Goal: Task Accomplishment & Management: Use online tool/utility

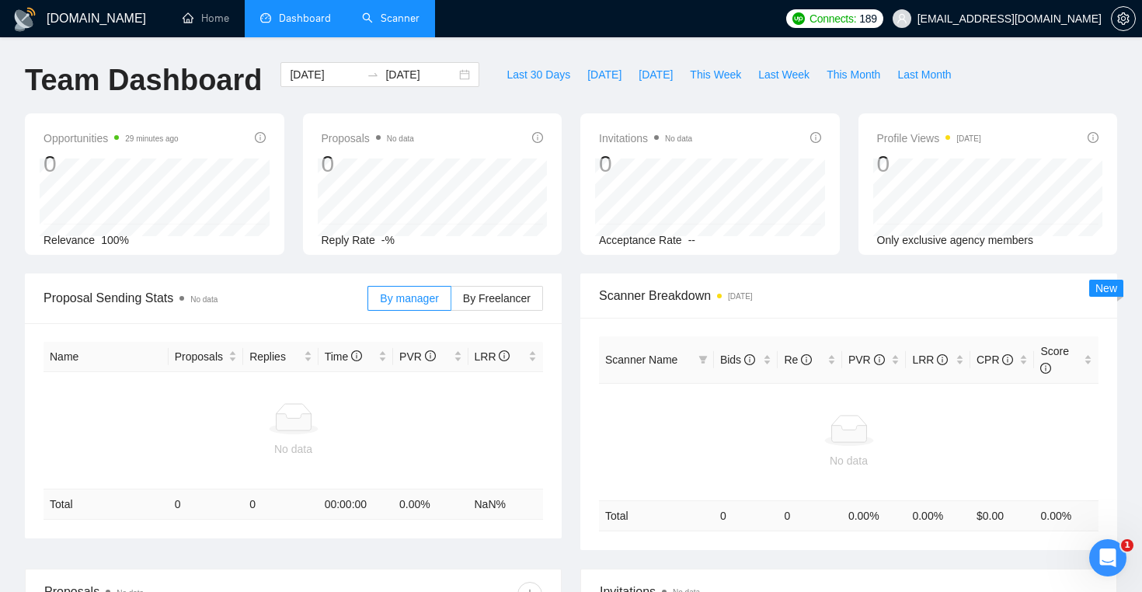
click at [409, 25] on link "Scanner" at bounding box center [390, 18] width 57 height 13
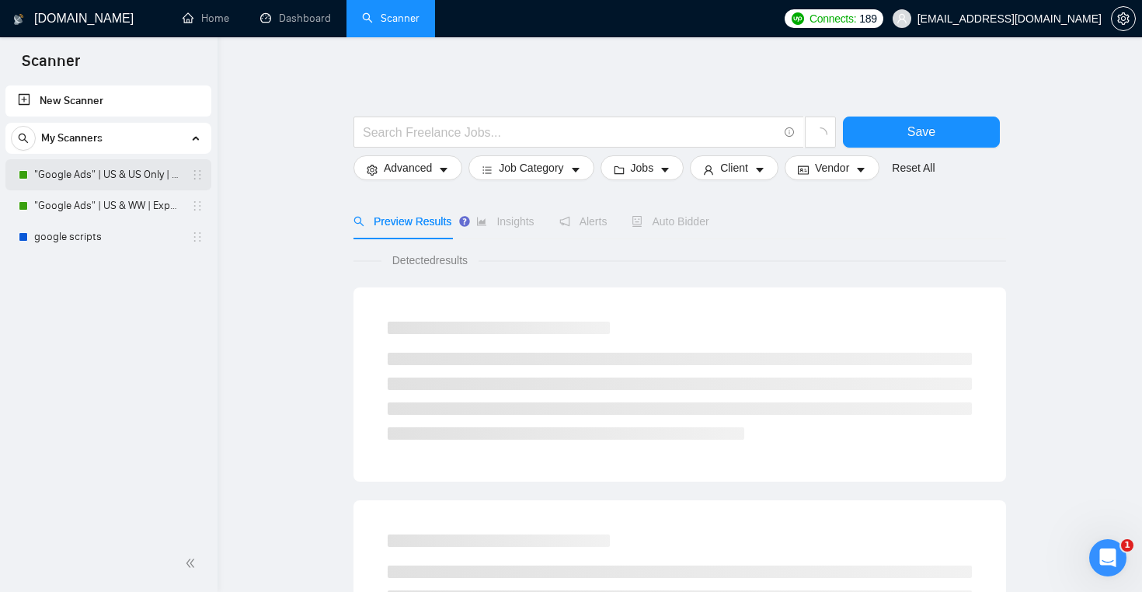
click at [145, 190] on link ""Google Ads" | US & US Only | Expert" at bounding box center [108, 174] width 148 height 31
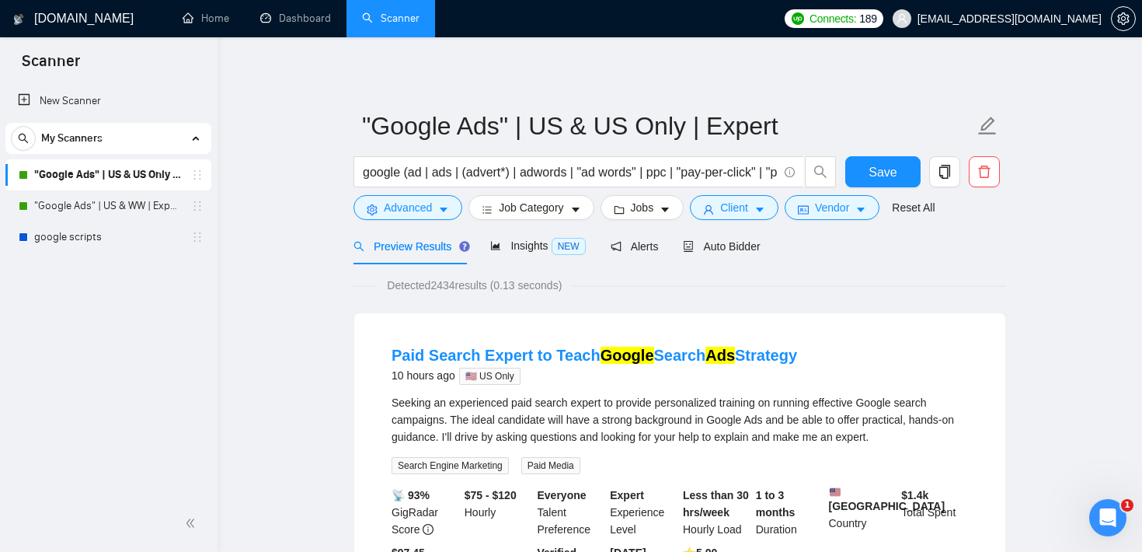
click at [799, 211] on button "Vendor" at bounding box center [832, 207] width 95 height 25
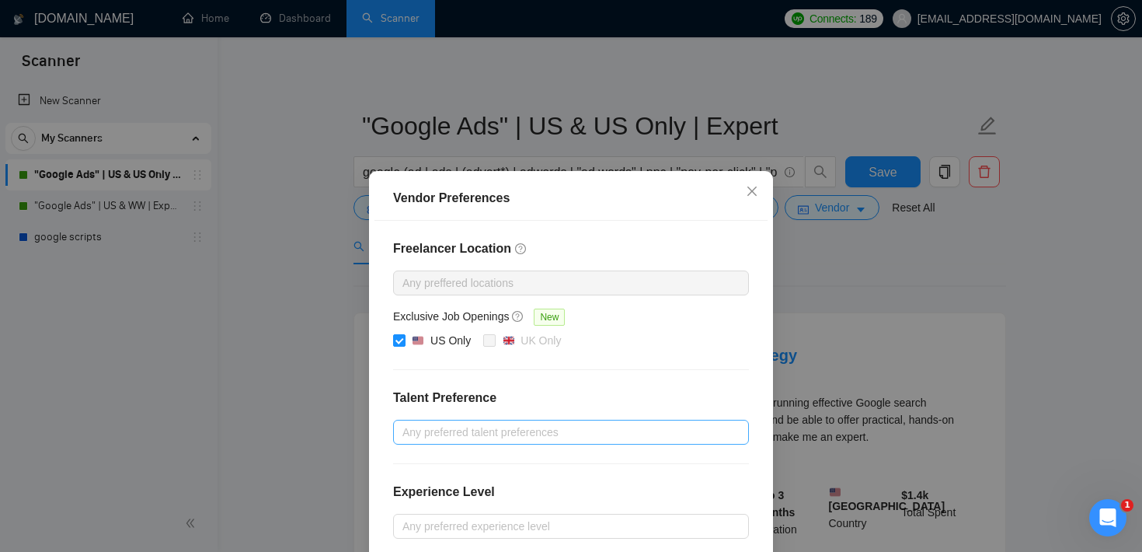
click at [481, 424] on div at bounding box center [563, 432] width 333 height 19
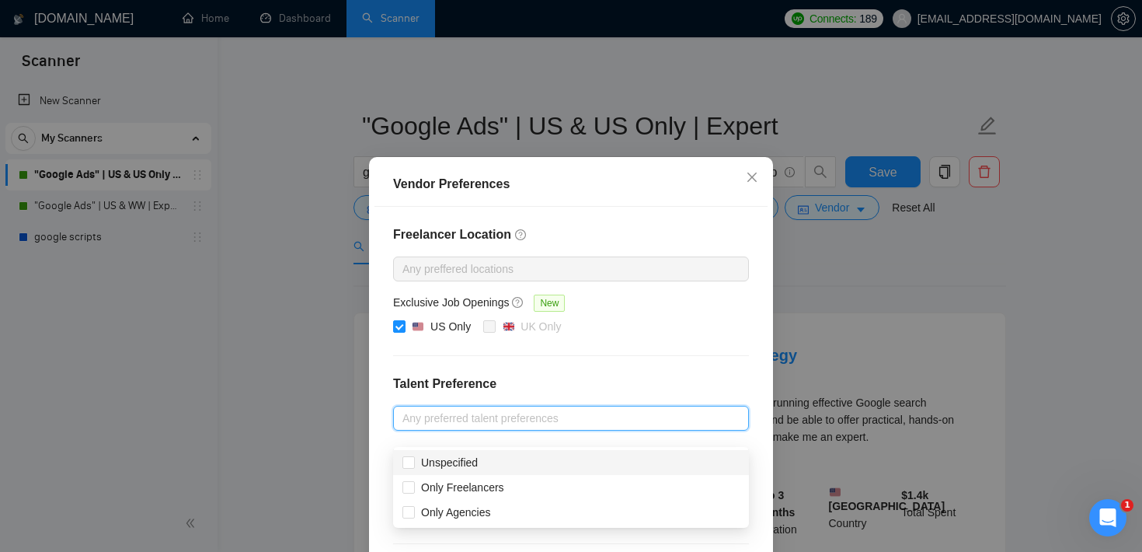
scroll to position [17, 0]
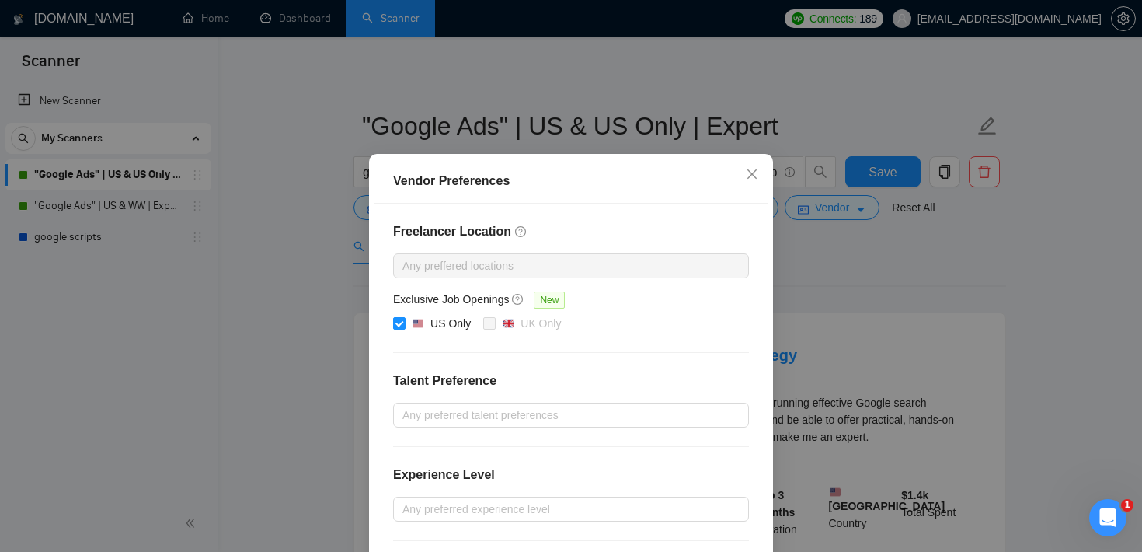
click at [855, 263] on div "Vendor Preferences Freelancer Location Any preffered locations Exclusive Job Op…" at bounding box center [571, 276] width 1142 height 552
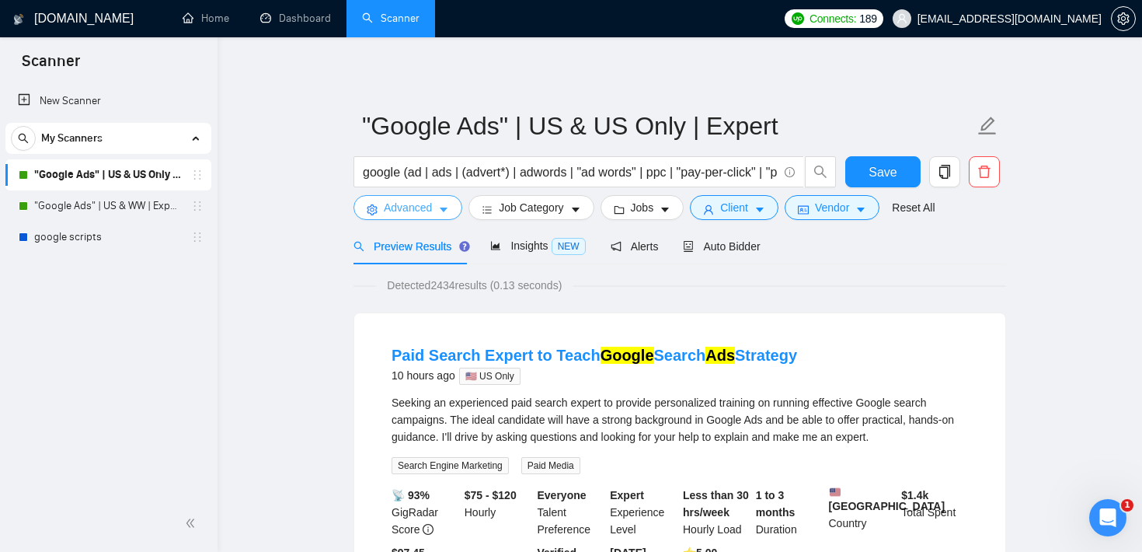
click at [403, 209] on span "Advanced" at bounding box center [408, 207] width 48 height 17
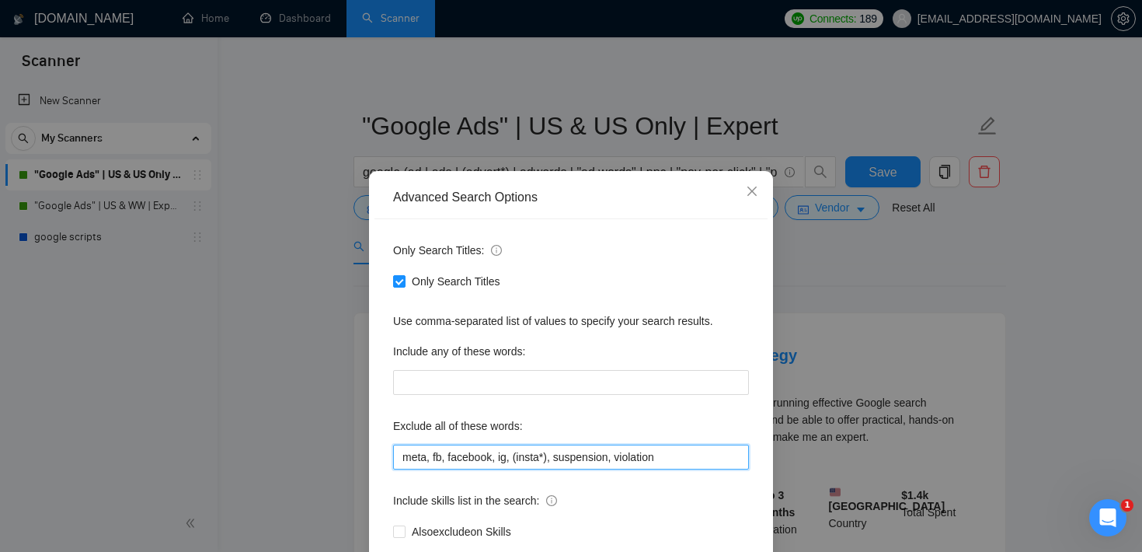
click at [481, 455] on input "meta, fb, facebook, ig, (insta*), suspension, violation" at bounding box center [571, 456] width 356 height 25
click at [634, 414] on div "Exclude all of these words:" at bounding box center [571, 428] width 356 height 31
click at [682, 83] on div "Advanced Search Options Only Search Titles: Only Search Titles Use comma-separa…" at bounding box center [571, 276] width 1142 height 552
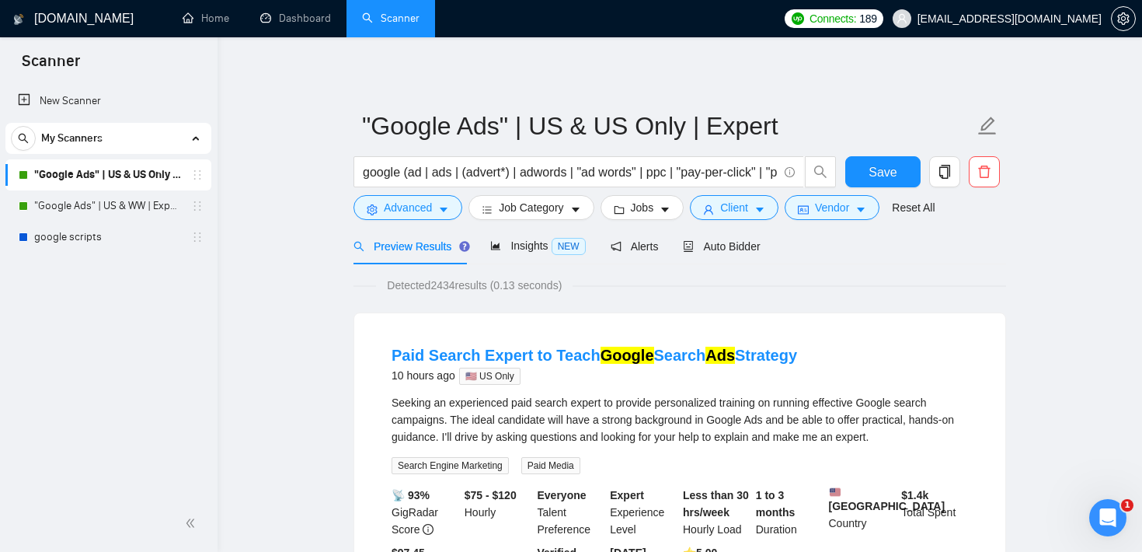
click at [643, 205] on span "Jobs" at bounding box center [642, 207] width 23 height 17
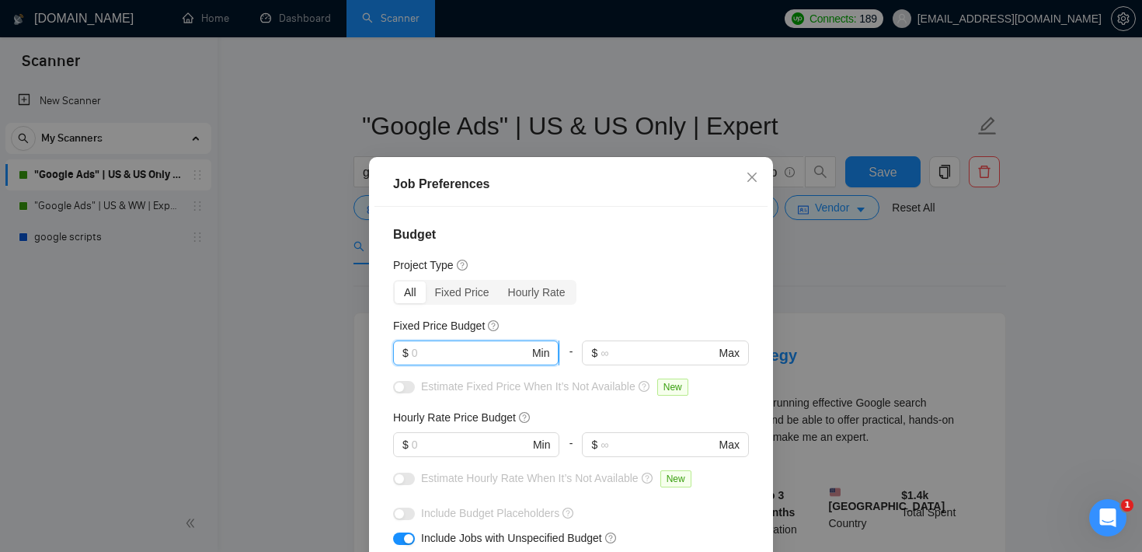
click at [500, 346] on input "text" at bounding box center [470, 352] width 117 height 17
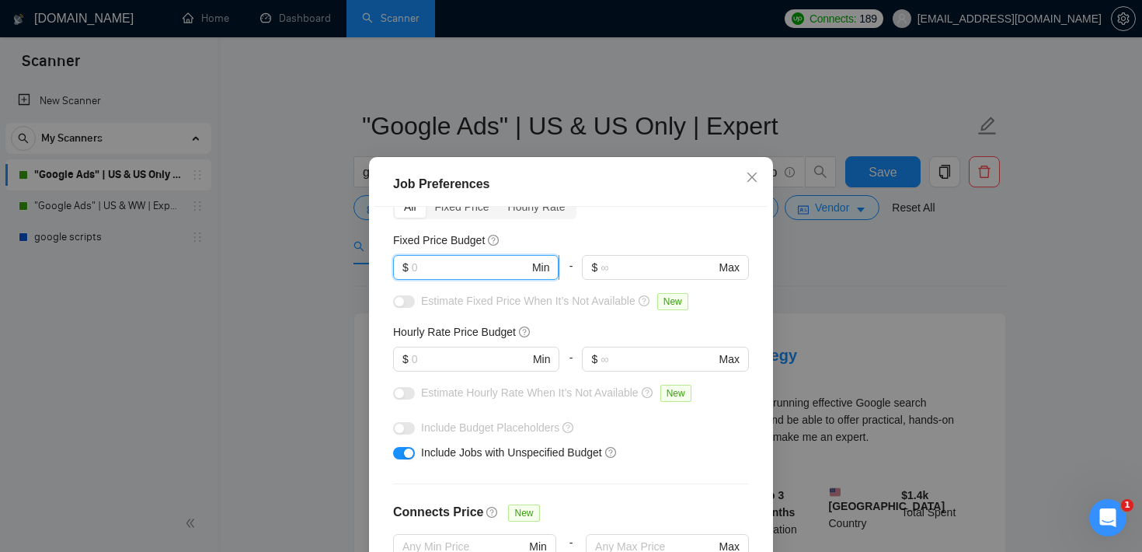
scroll to position [127, 0]
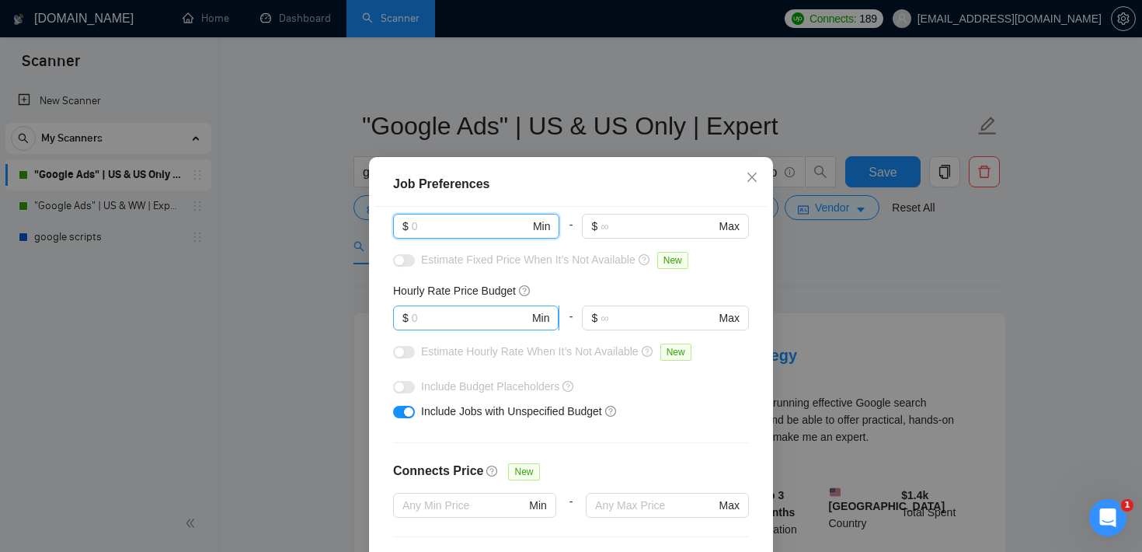
click at [491, 321] on input "text" at bounding box center [470, 317] width 117 height 17
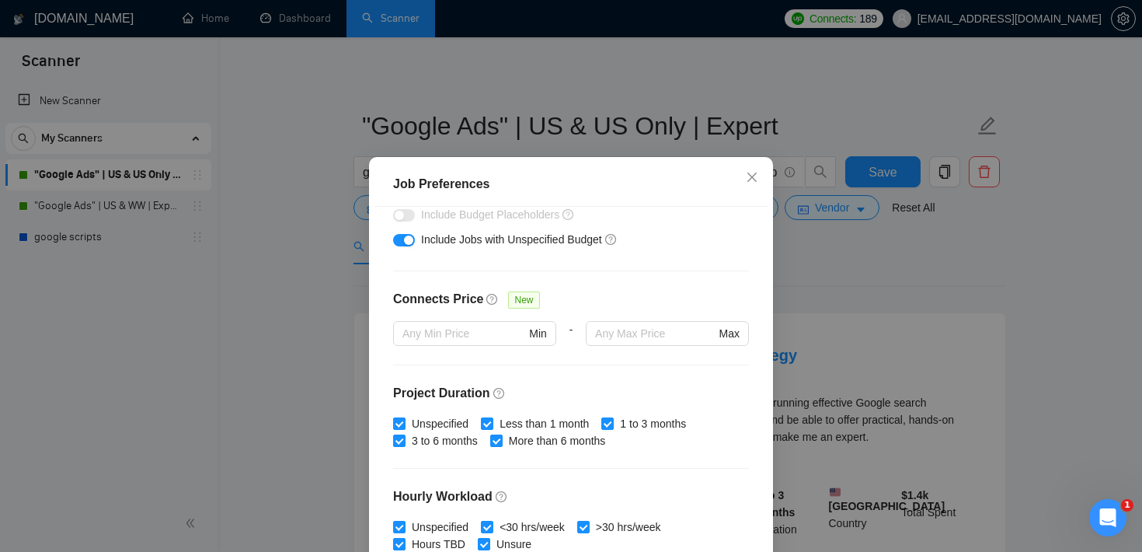
scroll to position [337, 0]
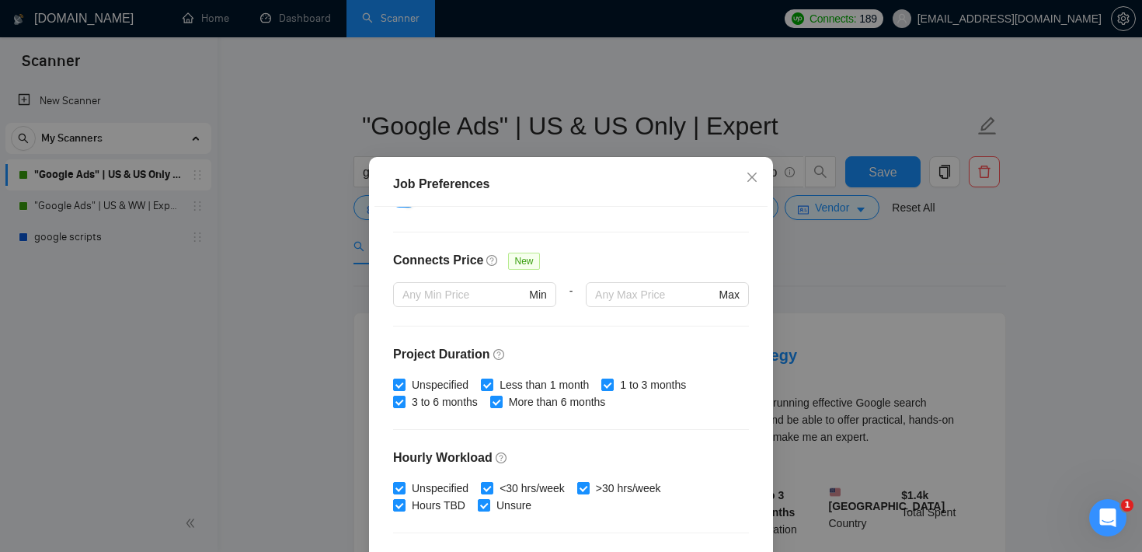
click at [819, 211] on div "Job Preferences Budget Project Type All Fixed Price Hourly Rate Fixed Price Bud…" at bounding box center [571, 276] width 1142 height 552
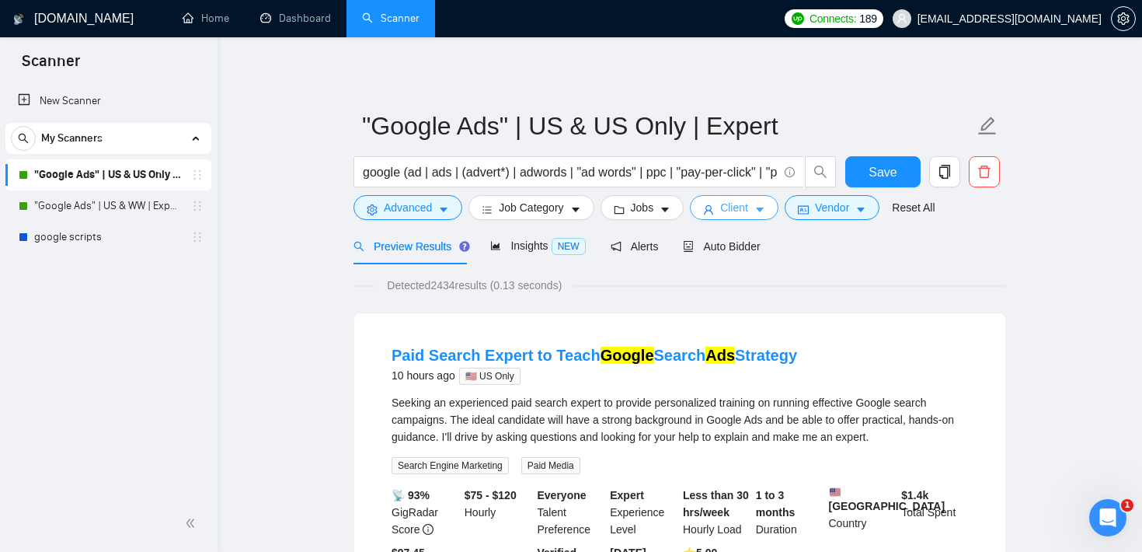
click at [748, 214] on span "Client" at bounding box center [734, 207] width 28 height 17
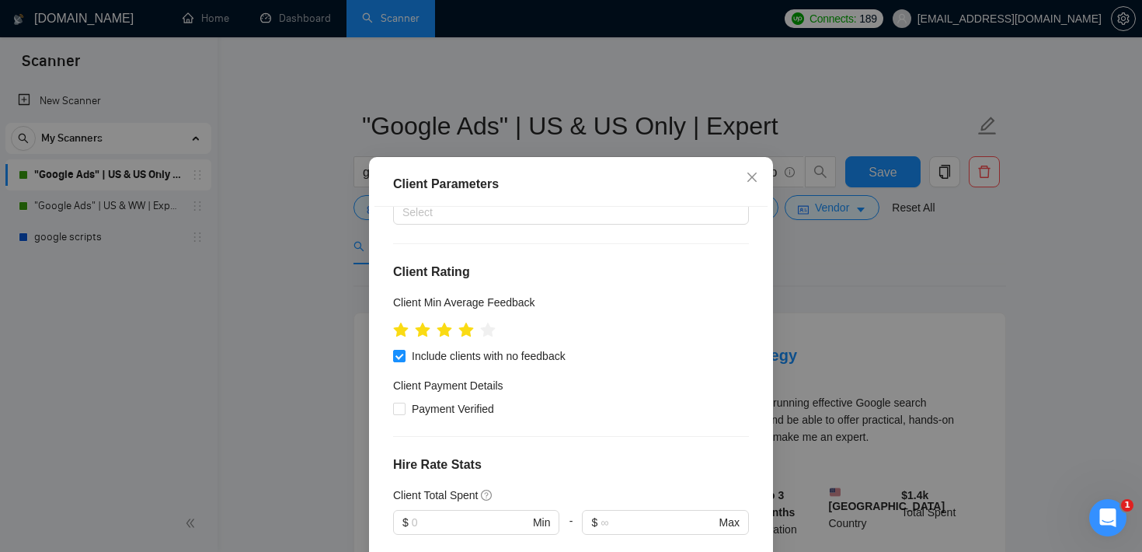
scroll to position [198, 0]
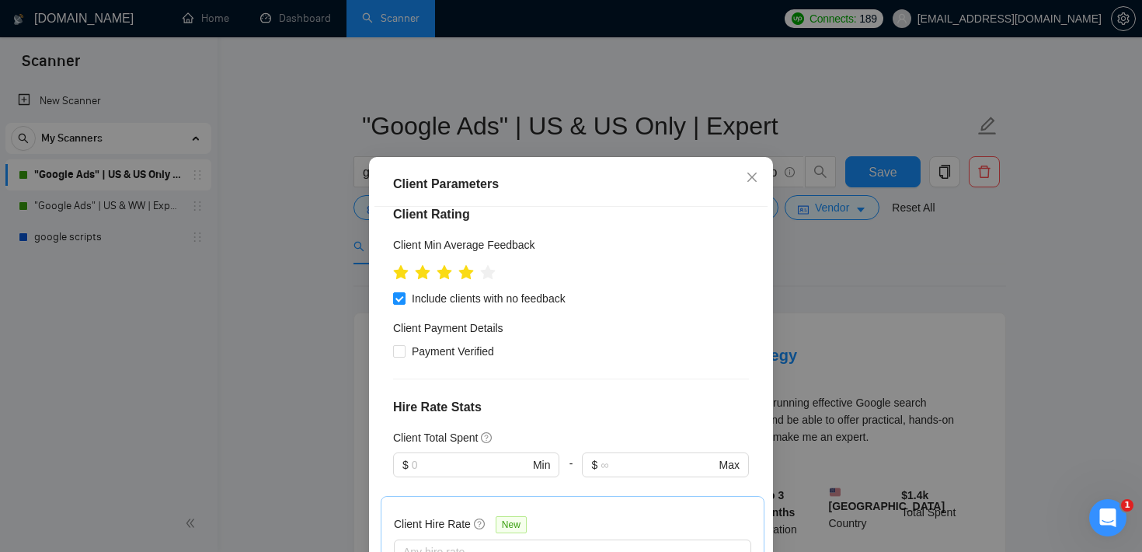
click at [824, 290] on div "Client Parameters Client Location Include Client Countries [GEOGRAPHIC_DATA] Ex…" at bounding box center [571, 276] width 1142 height 552
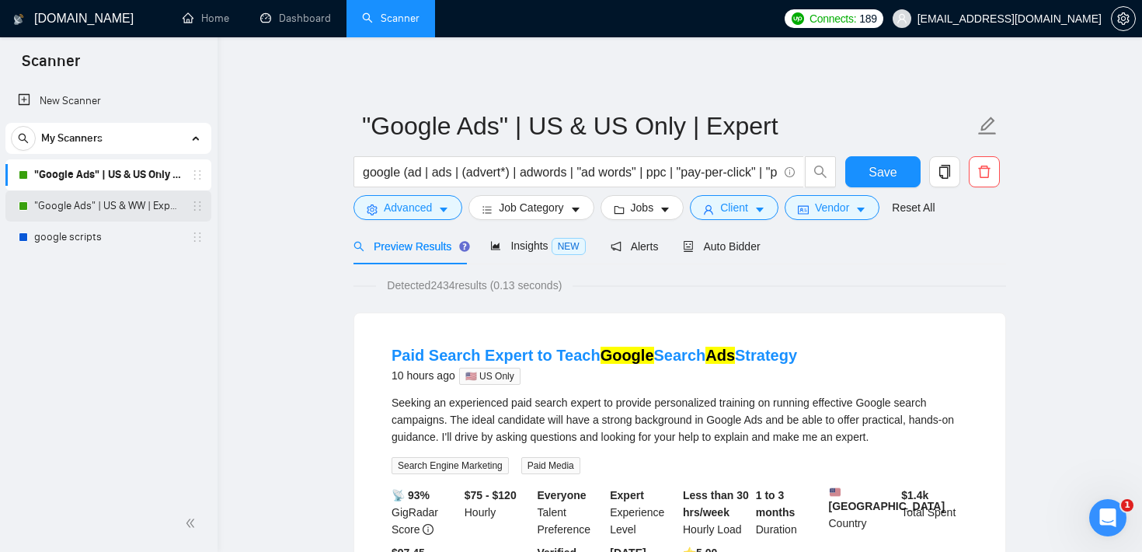
click at [117, 210] on link ""Google Ads" | US & WW | Expert" at bounding box center [108, 205] width 148 height 31
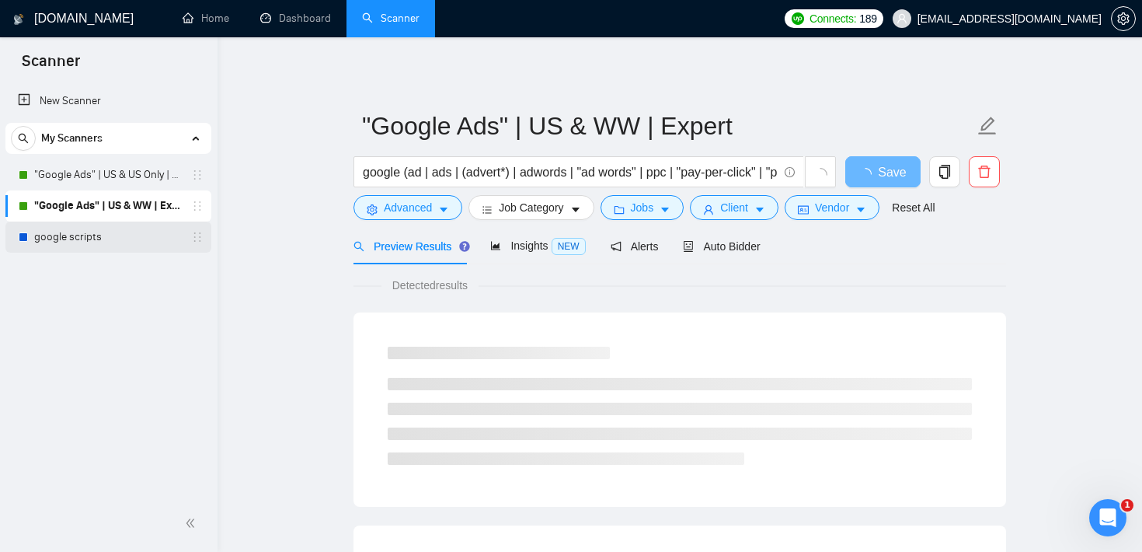
click at [96, 230] on link "google scripts" at bounding box center [108, 236] width 148 height 31
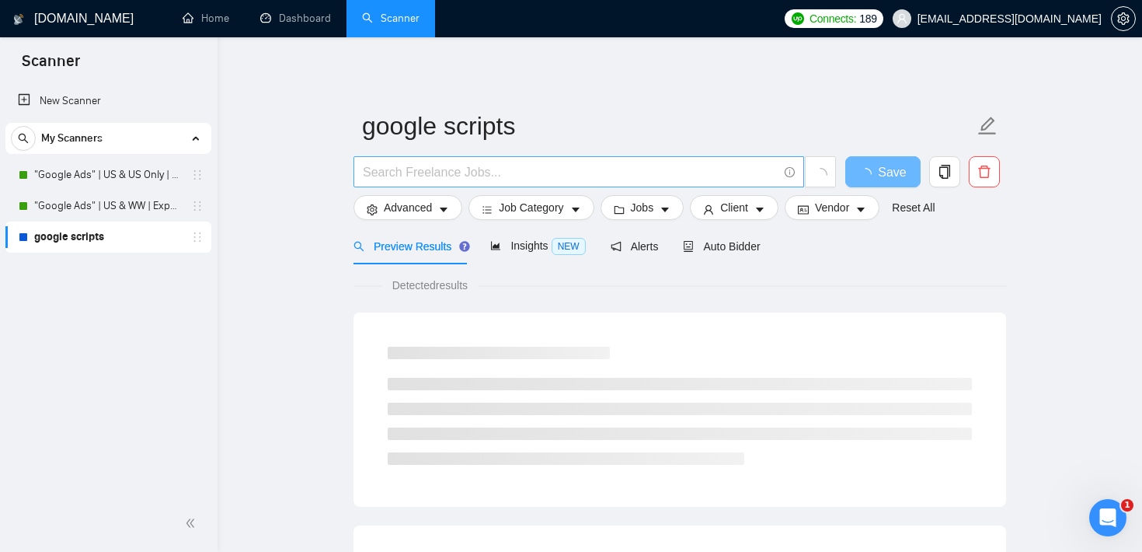
click at [524, 165] on input "text" at bounding box center [570, 171] width 415 height 19
type input "klaviyo"
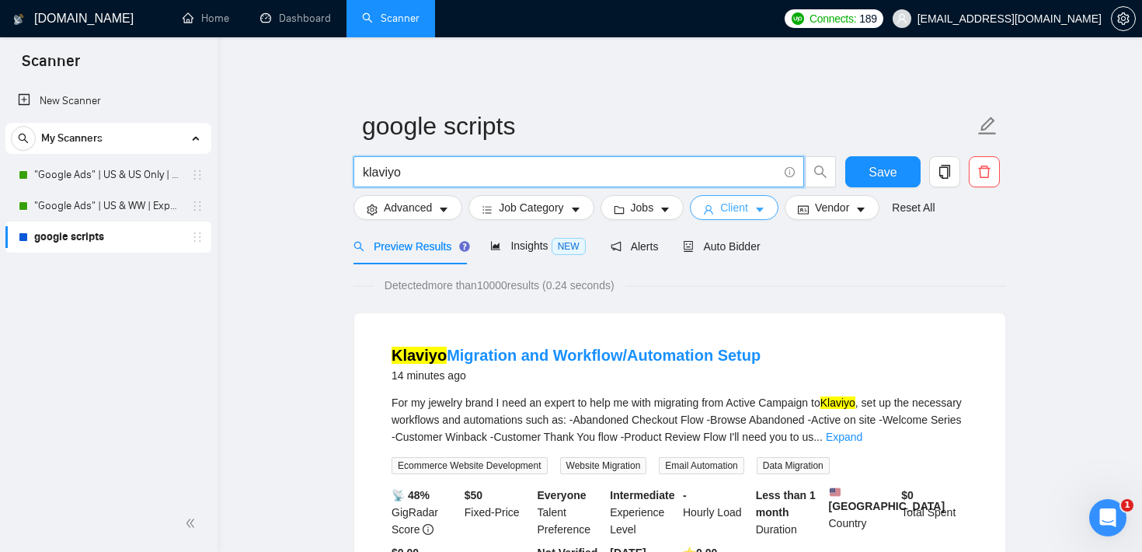
click at [748, 207] on span "Client" at bounding box center [734, 207] width 28 height 17
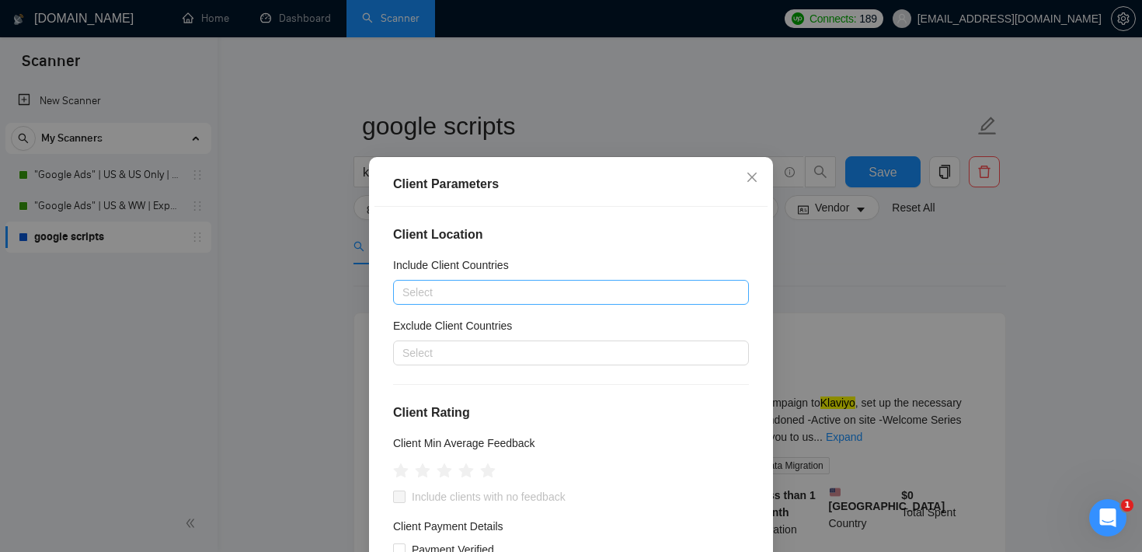
click at [435, 284] on div at bounding box center [563, 292] width 333 height 19
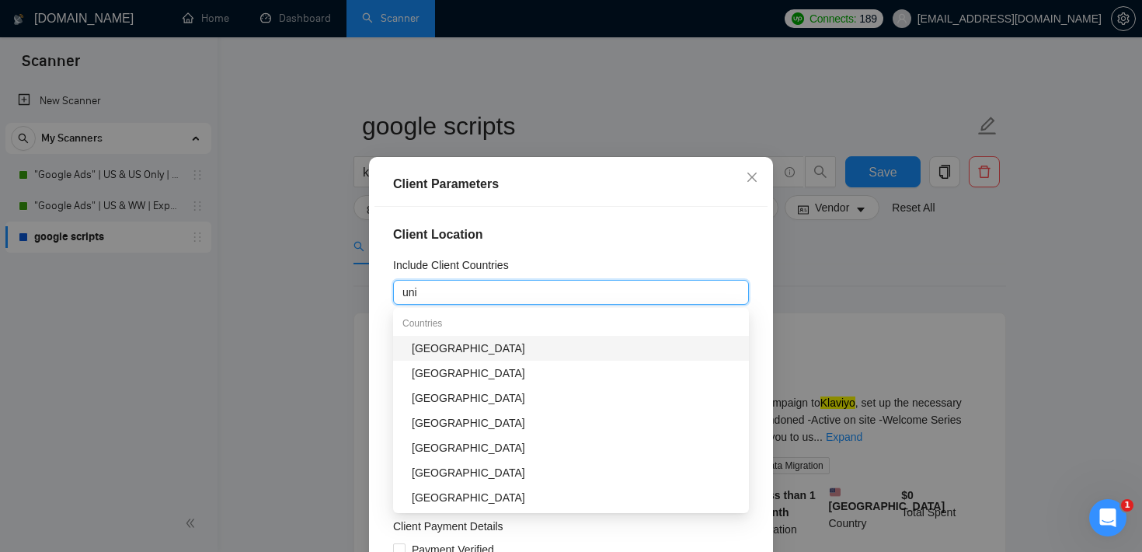
type input "unit"
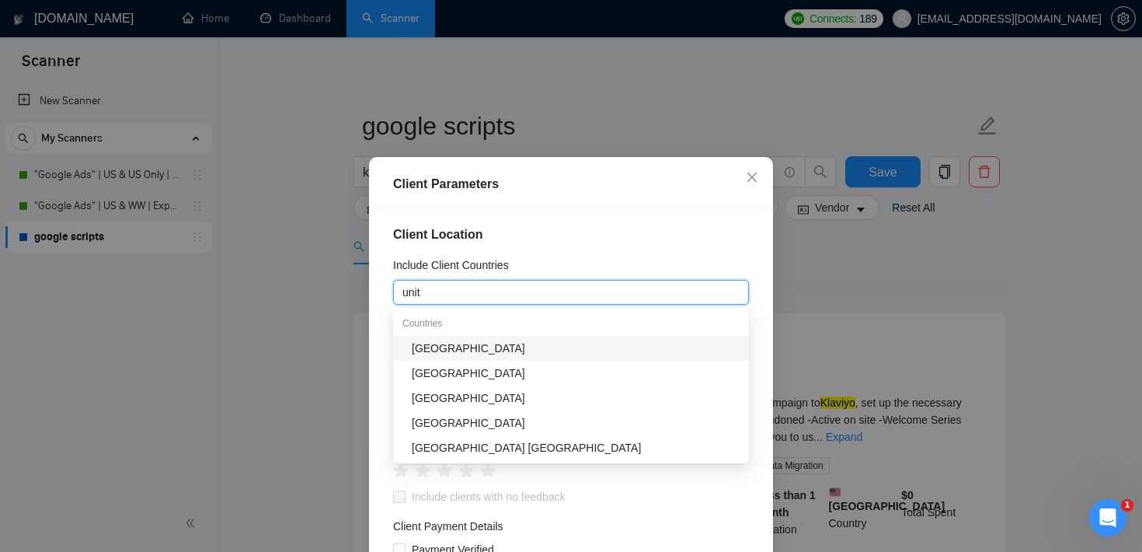
click at [483, 348] on div "[GEOGRAPHIC_DATA]" at bounding box center [576, 348] width 328 height 17
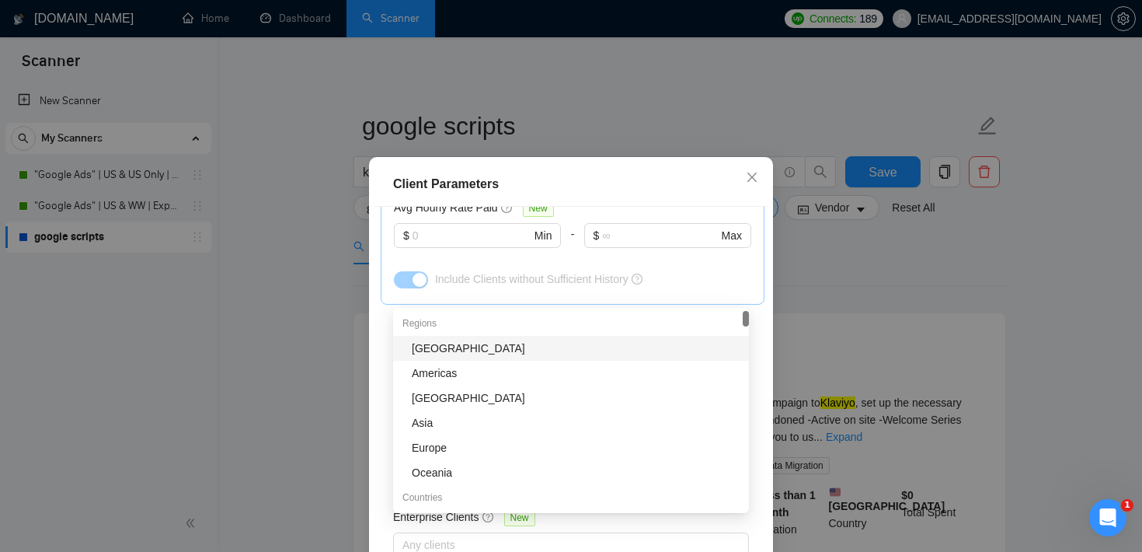
scroll to position [110, 0]
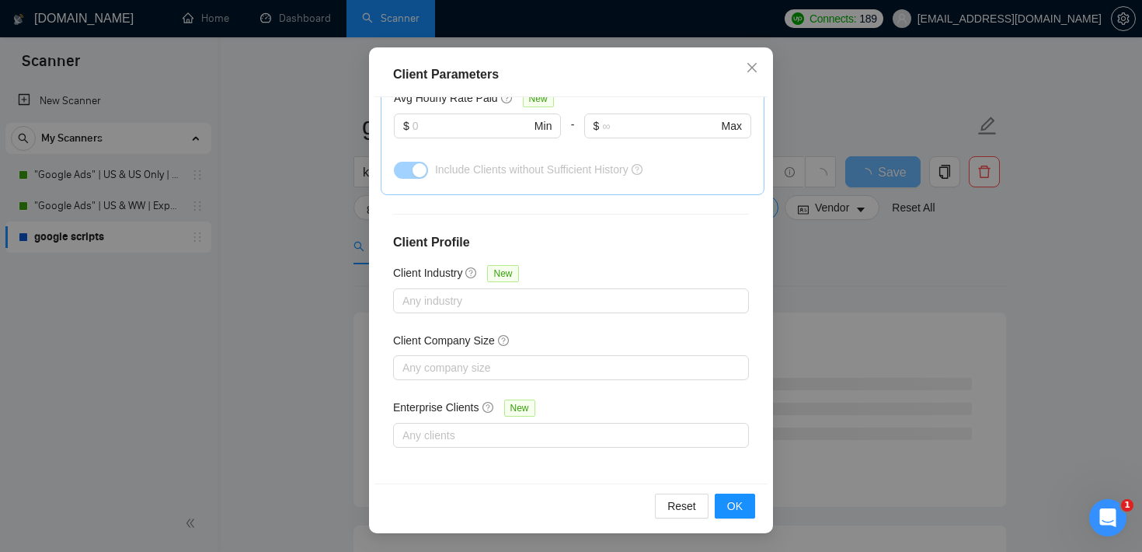
click at [701, 245] on h4 "Client Profile" at bounding box center [571, 242] width 356 height 19
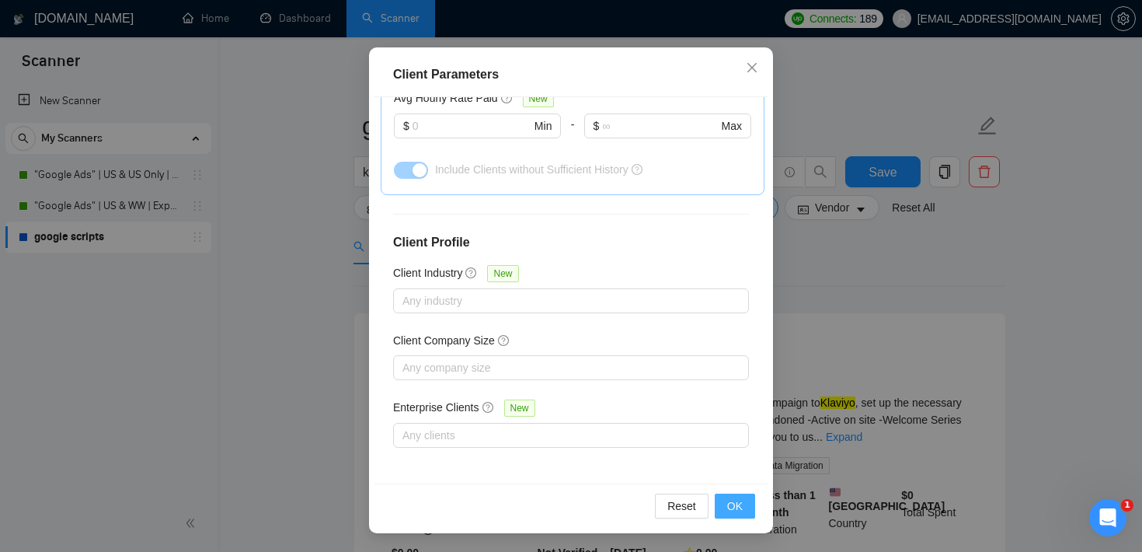
click at [740, 496] on button "OK" at bounding box center [735, 505] width 40 height 25
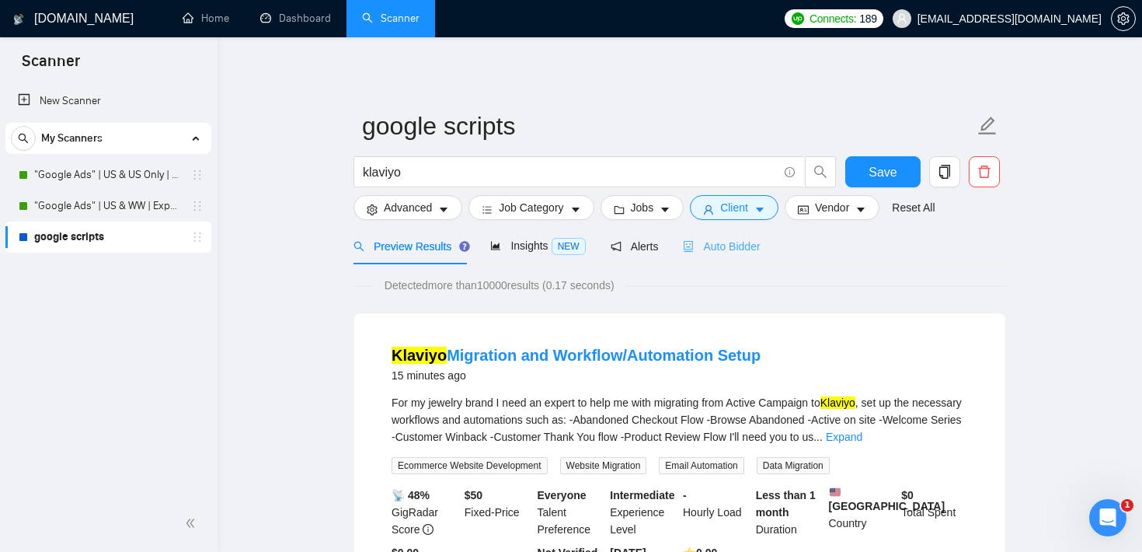
click at [740, 257] on div "Auto Bidder" at bounding box center [721, 246] width 77 height 37
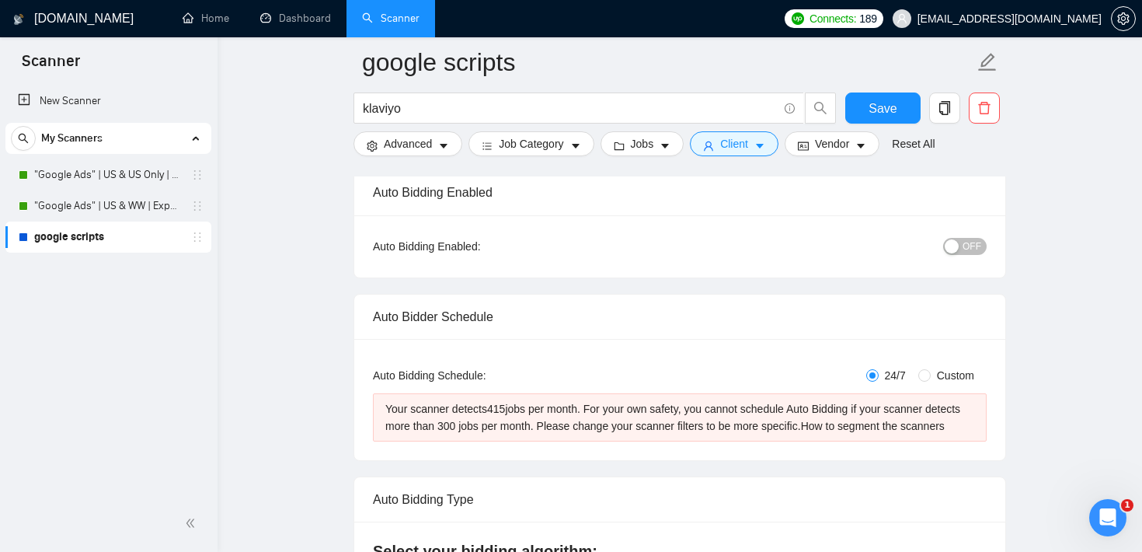
scroll to position [127, 0]
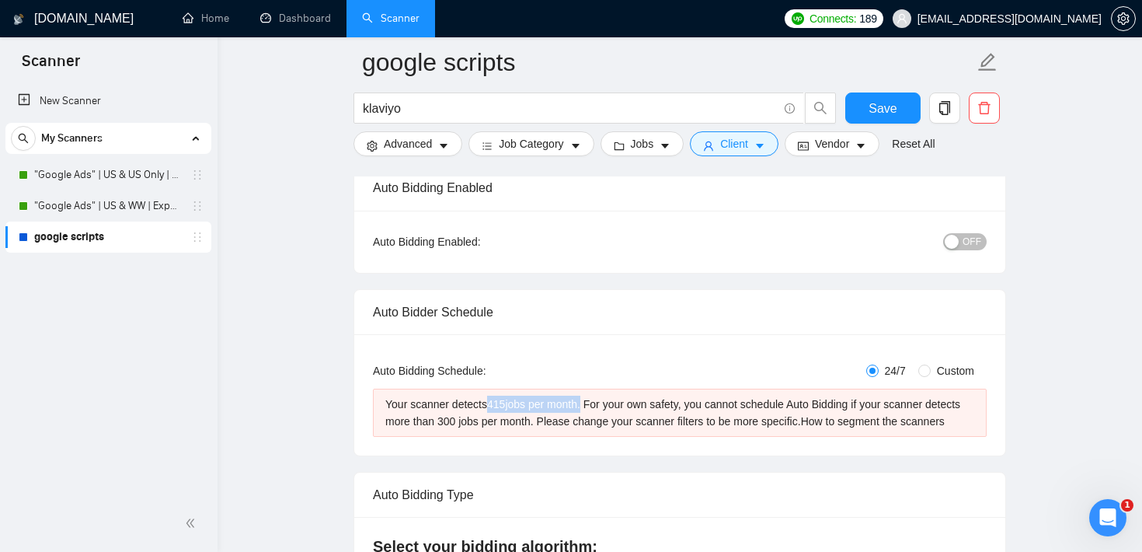
drag, startPoint x: 496, startPoint y: 404, endPoint x: 594, endPoint y: 404, distance: 97.9
click at [594, 404] on div "Your scanner detects 415 jobs per month. For your own safety, you cannot schedu…" at bounding box center [679, 412] width 589 height 34
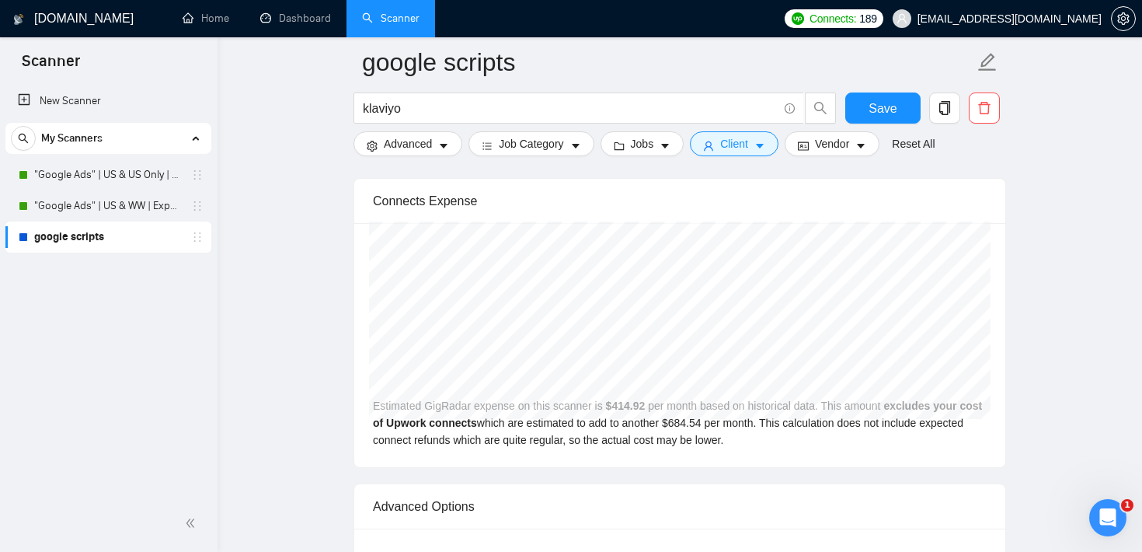
scroll to position [3220, 0]
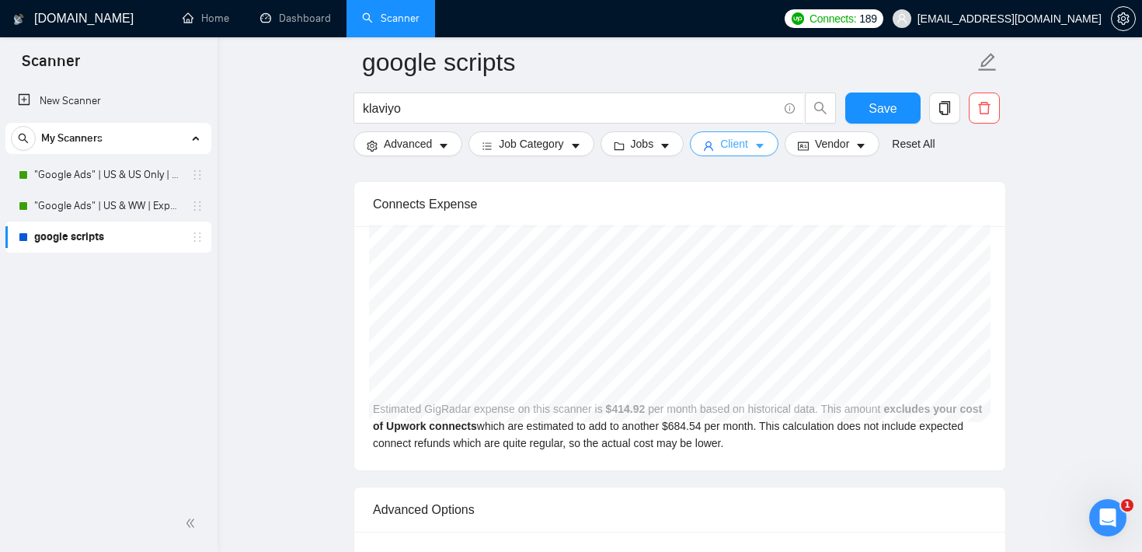
click at [737, 148] on span "Client" at bounding box center [734, 143] width 28 height 17
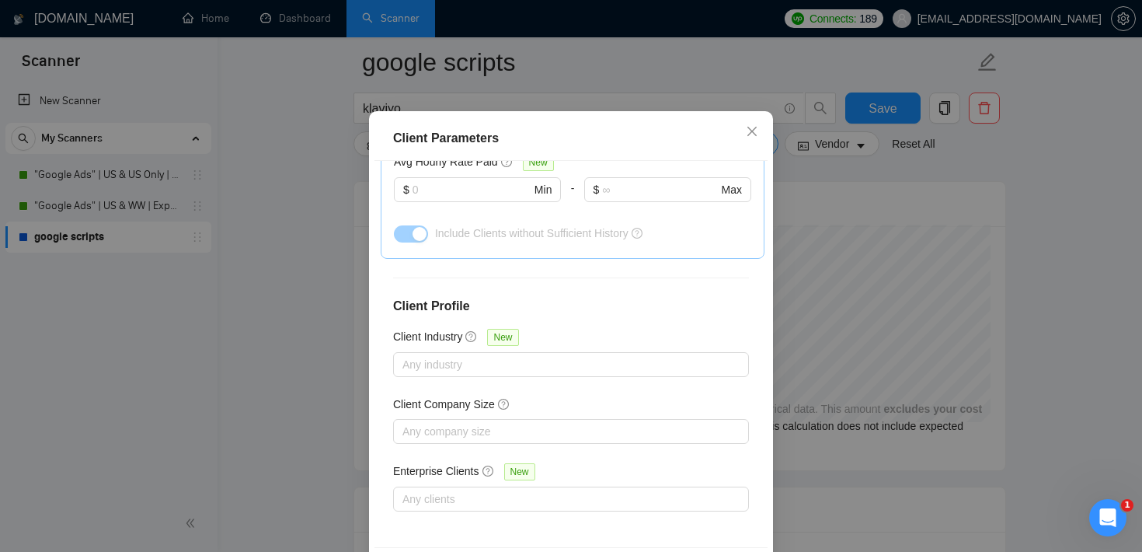
scroll to position [0, 0]
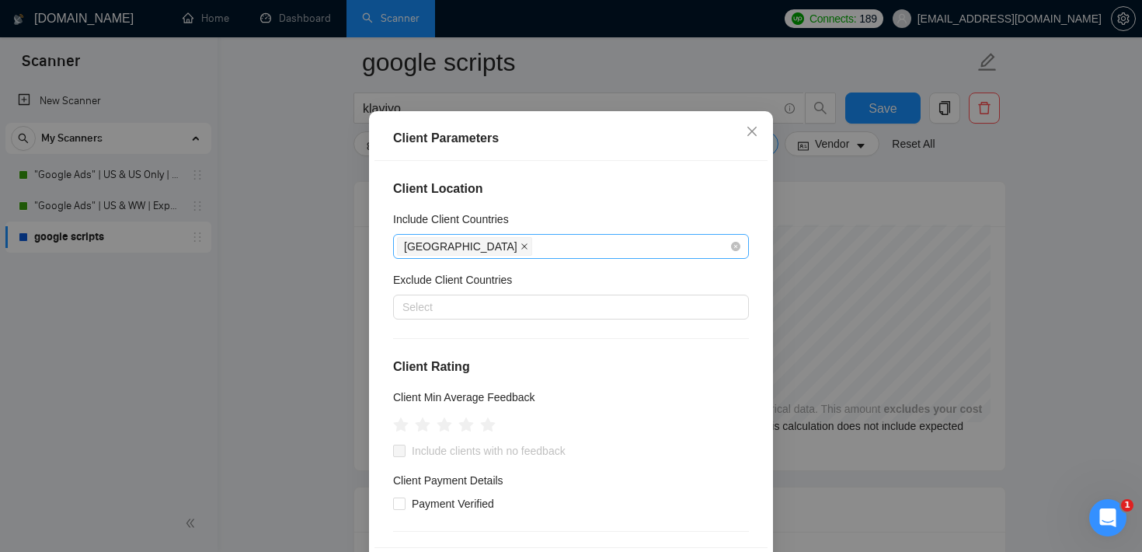
click at [521, 250] on icon "close" at bounding box center [525, 246] width 8 height 8
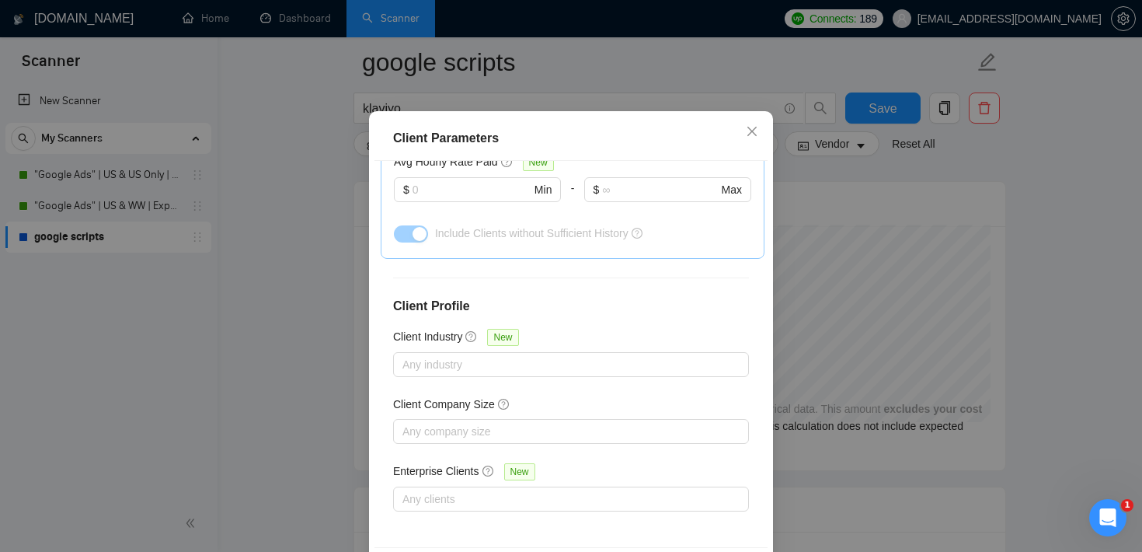
scroll to position [110, 0]
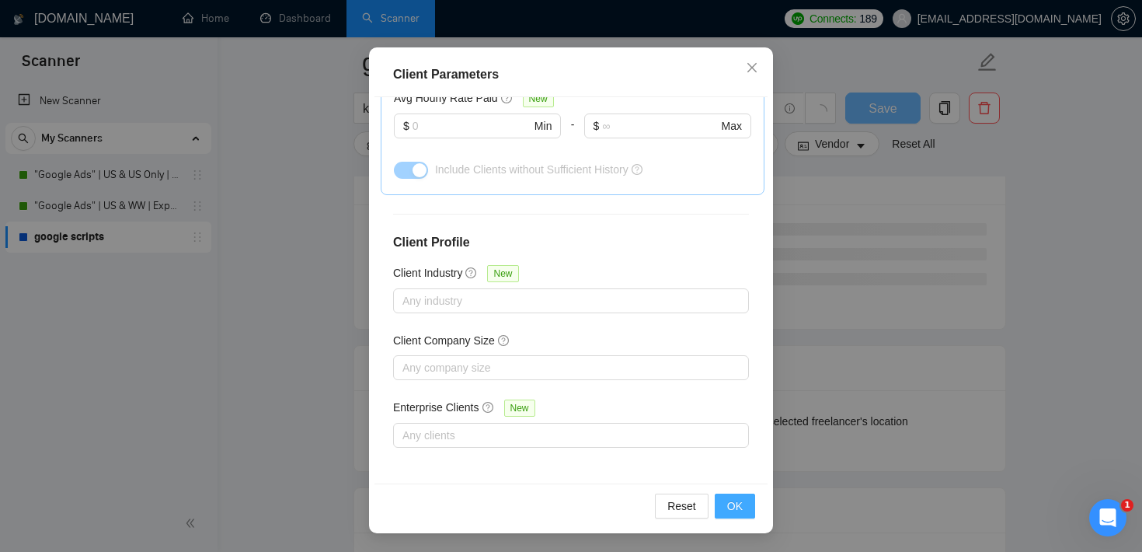
click at [738, 506] on span "OK" at bounding box center [735, 505] width 16 height 17
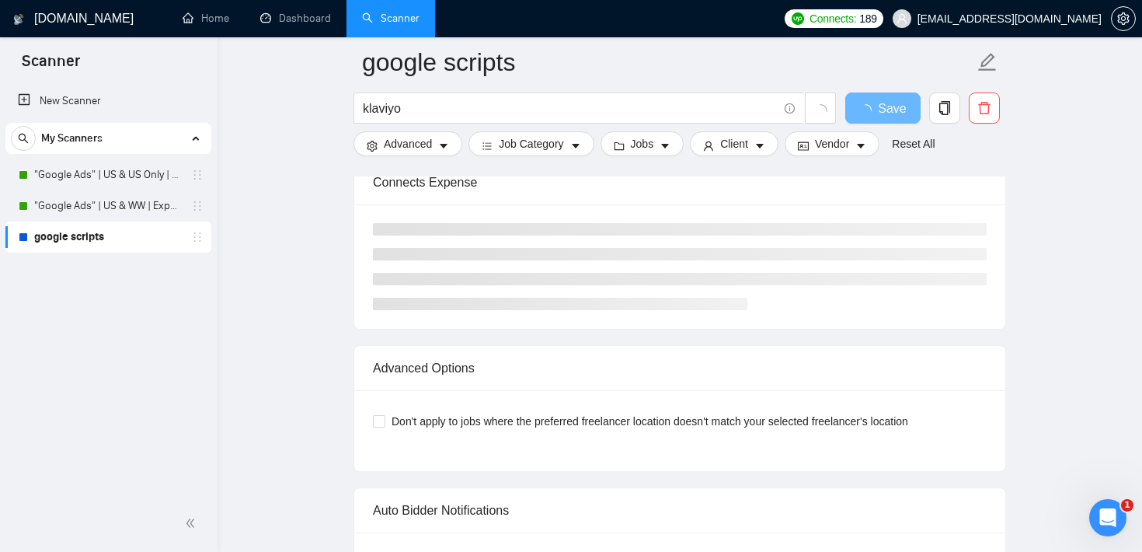
scroll to position [46, 0]
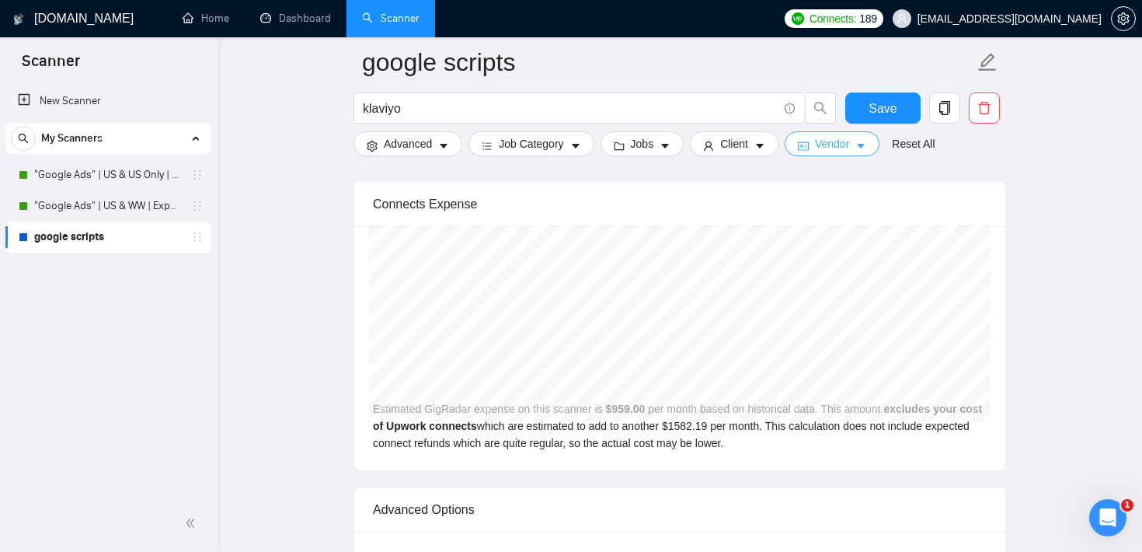
click at [833, 149] on span "Vendor" at bounding box center [832, 143] width 34 height 17
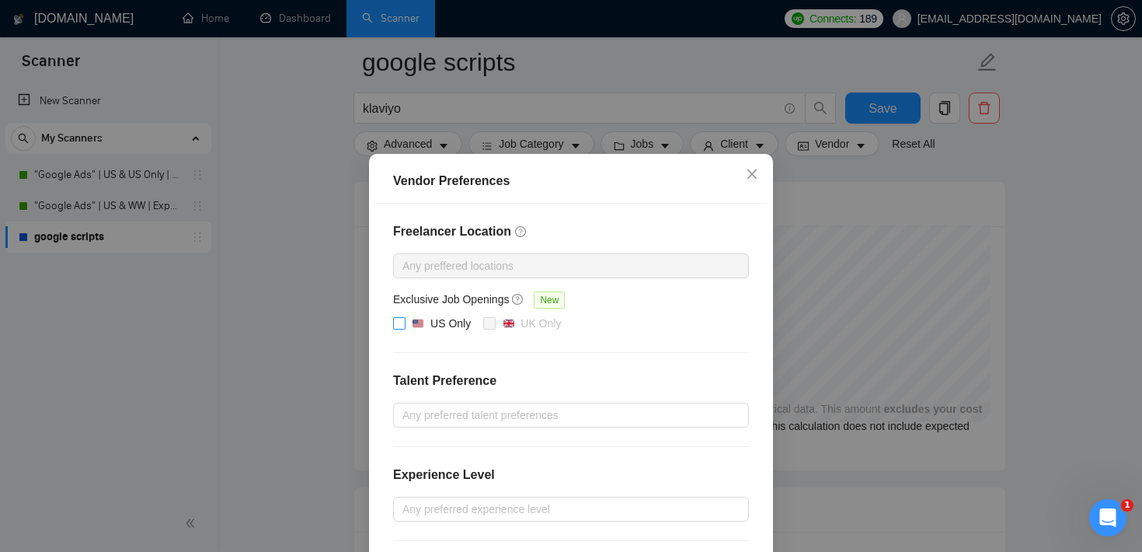
click at [399, 328] on input "US Only" at bounding box center [398, 322] width 11 height 11
checkbox input "true"
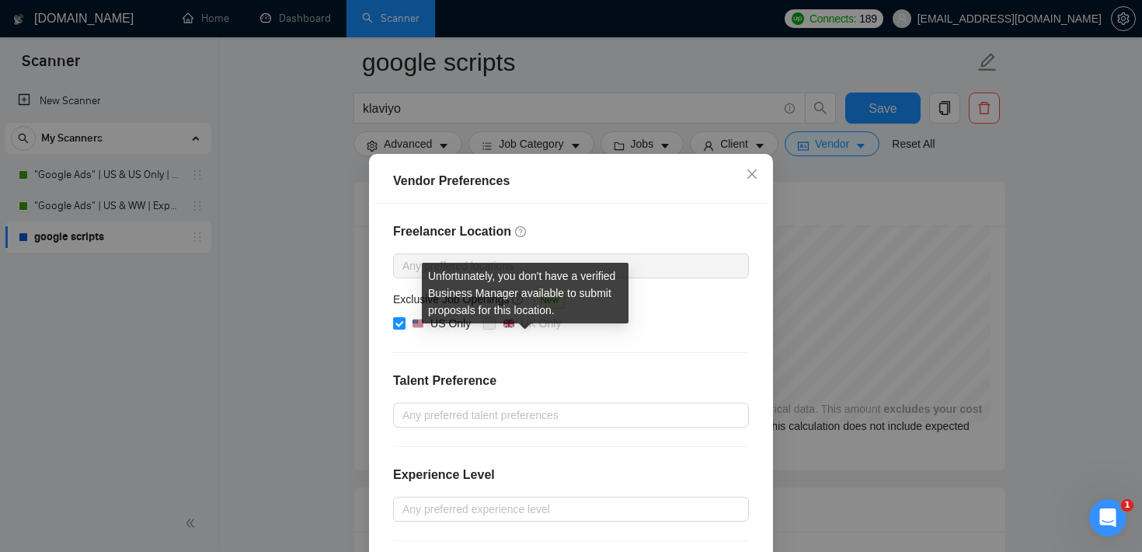
scroll to position [167, 0]
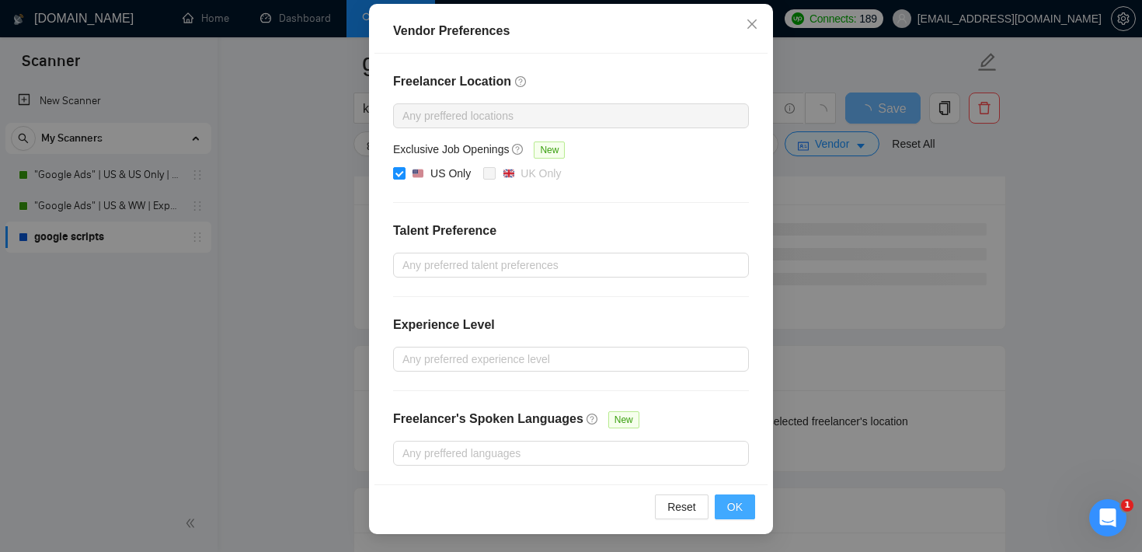
click at [738, 510] on span "OK" at bounding box center [735, 506] width 16 height 17
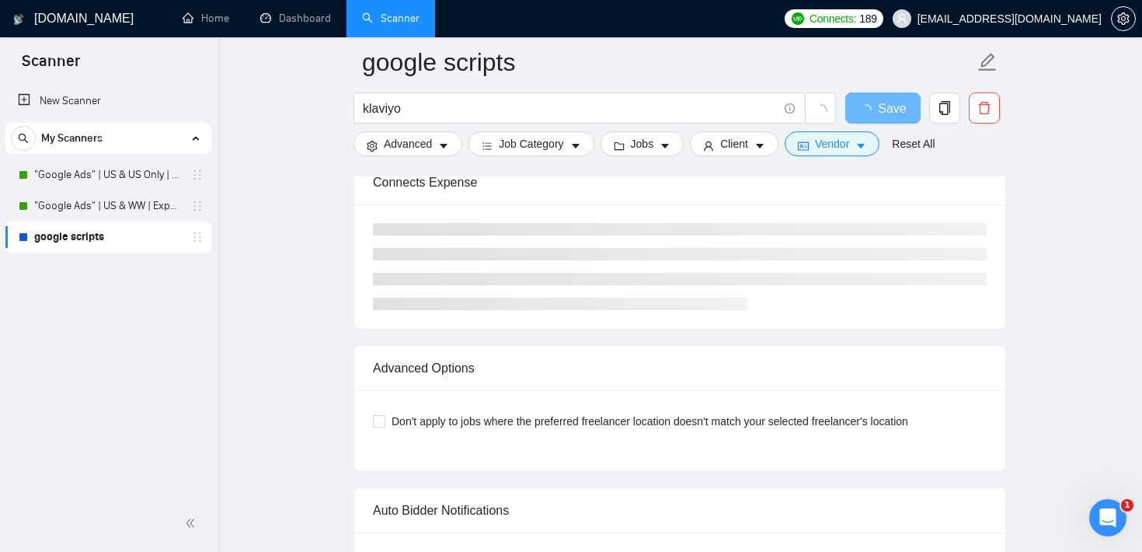
scroll to position [89, 0]
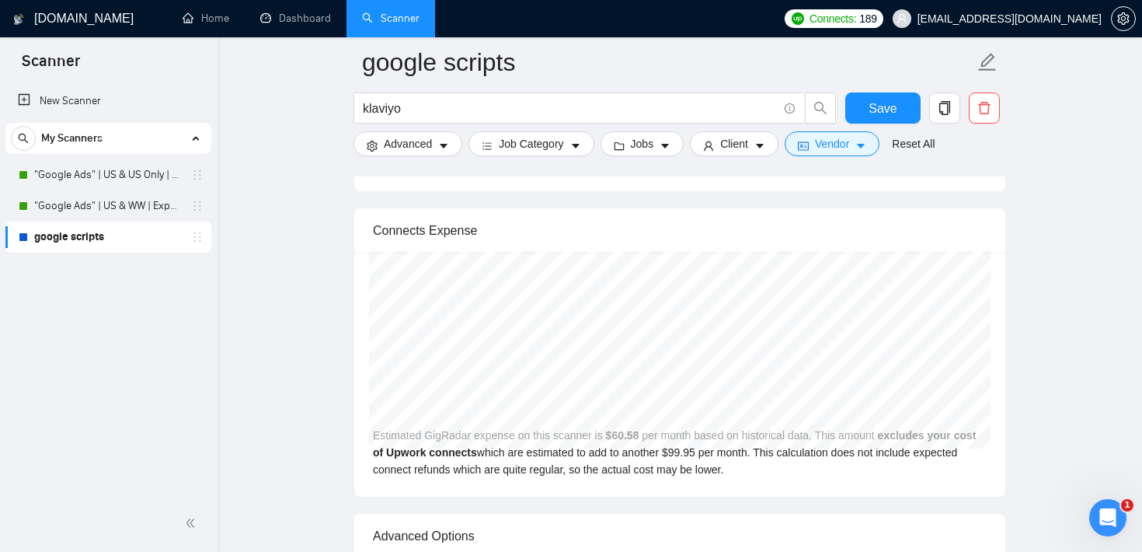
scroll to position [3129, 0]
